Goal: Transaction & Acquisition: Purchase product/service

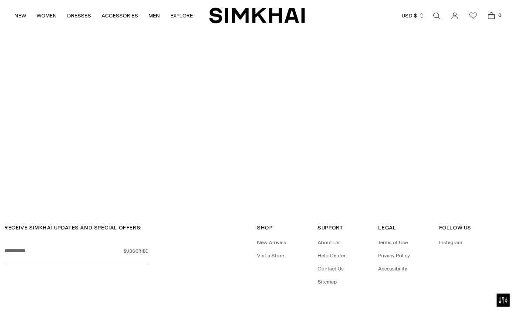
scroll to position [1894, 0]
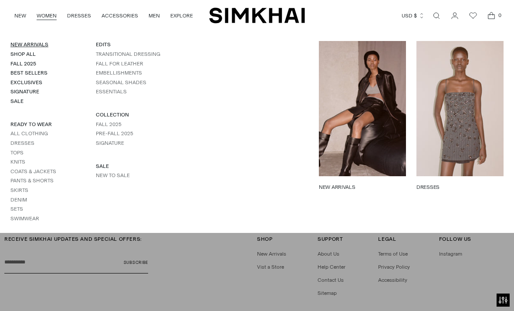
click at [39, 42] on link "New Arrivals" at bounding box center [29, 44] width 38 height 6
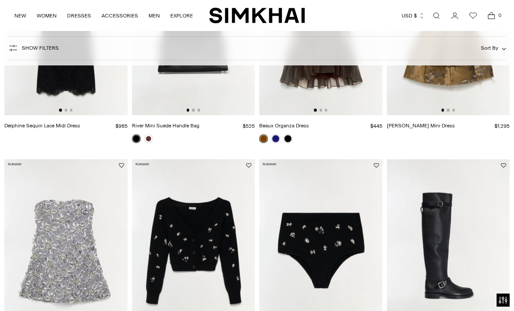
scroll to position [204, 0]
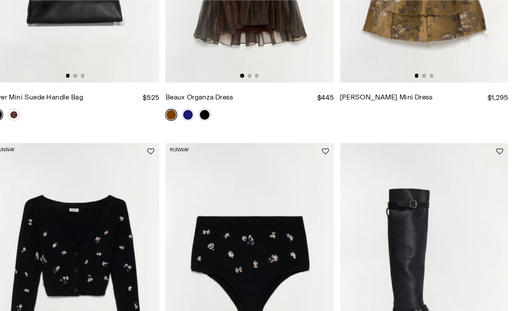
scroll to position [230, 0]
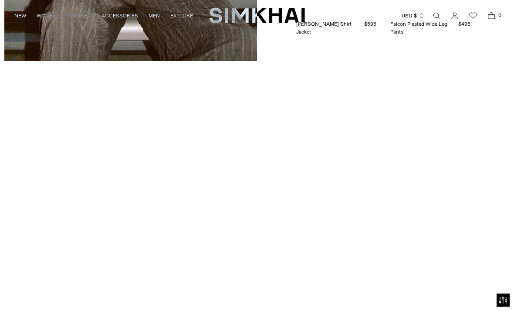
scroll to position [1747, 0]
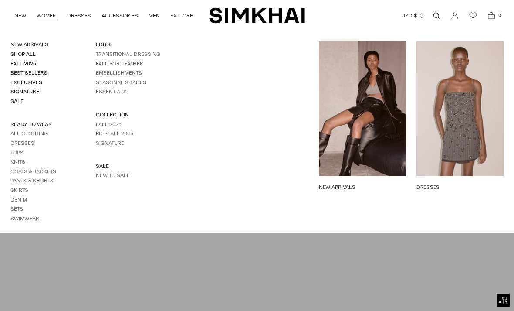
click at [460, 183] on link "DRESSES" at bounding box center [460, 187] width 87 height 8
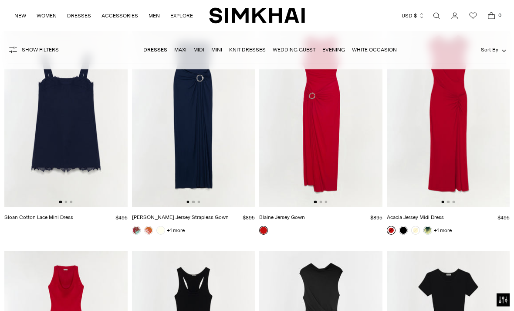
scroll to position [4907, 0]
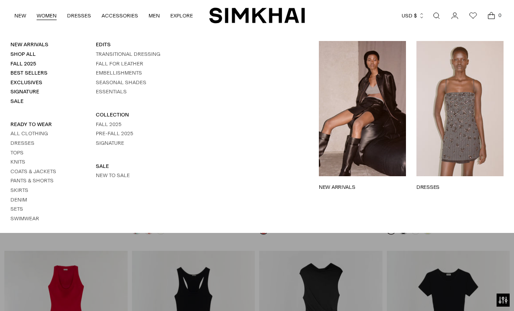
click at [53, 19] on link "WOMEN" at bounding box center [47, 15] width 20 height 19
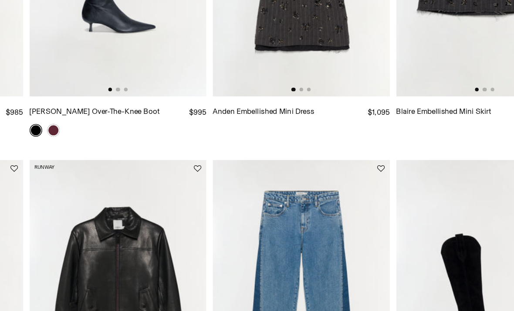
scroll to position [431, 0]
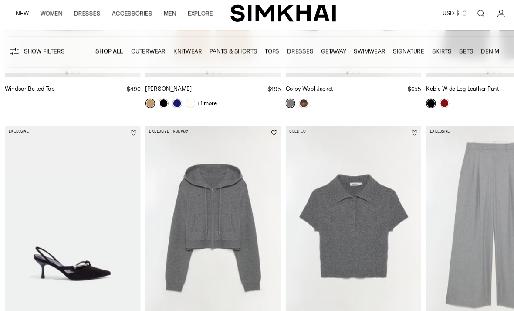
scroll to position [4255, 0]
